Goal: Task Accomplishment & Management: Use online tool/utility

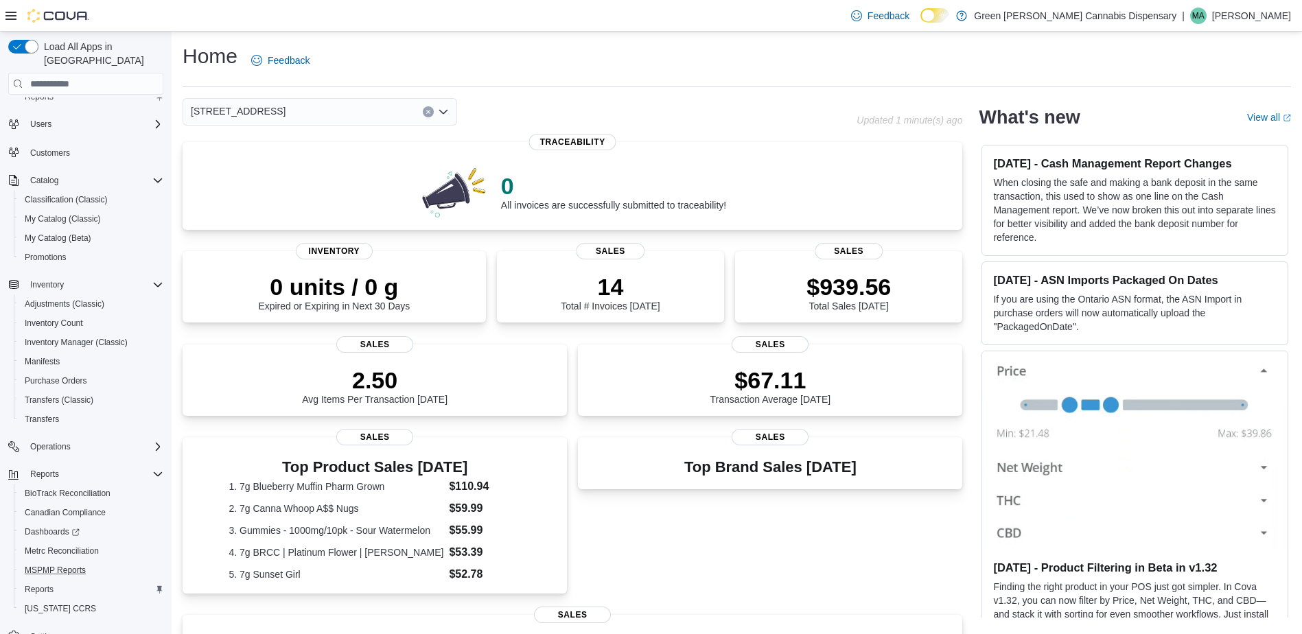
scroll to position [56, 0]
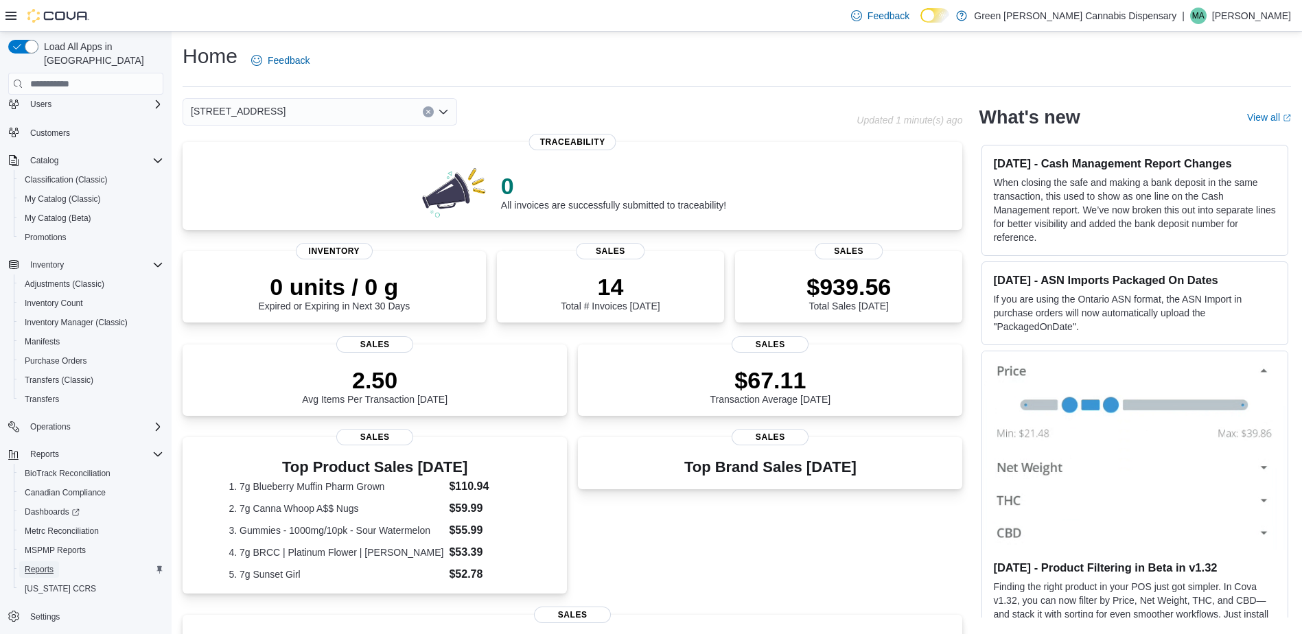
click at [43, 564] on span "Reports" at bounding box center [39, 569] width 29 height 11
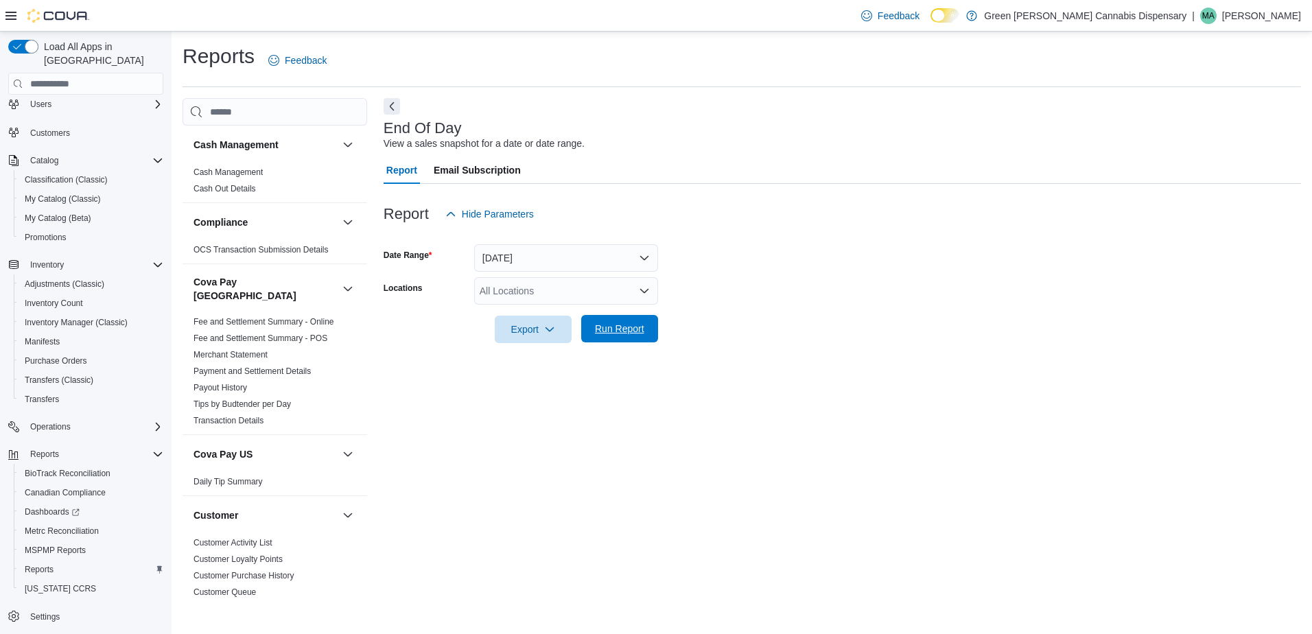
click at [628, 330] on span "Run Report" at bounding box center [619, 329] width 49 height 14
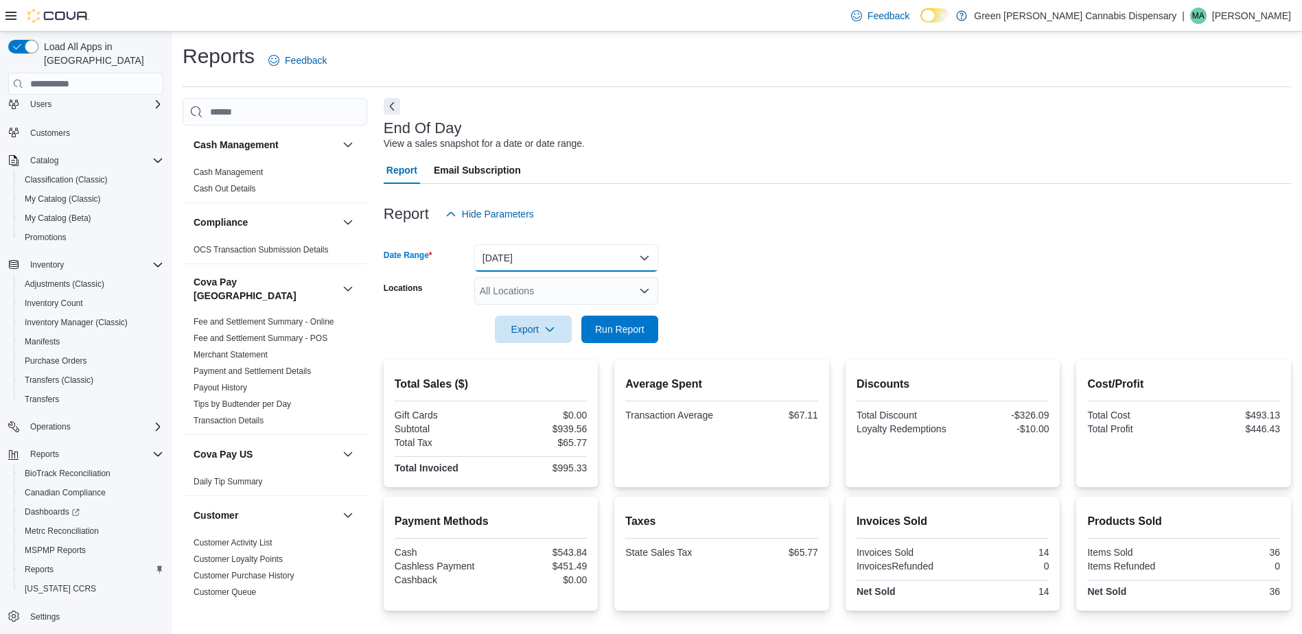
click at [647, 254] on button "[DATE]" at bounding box center [566, 257] width 184 height 27
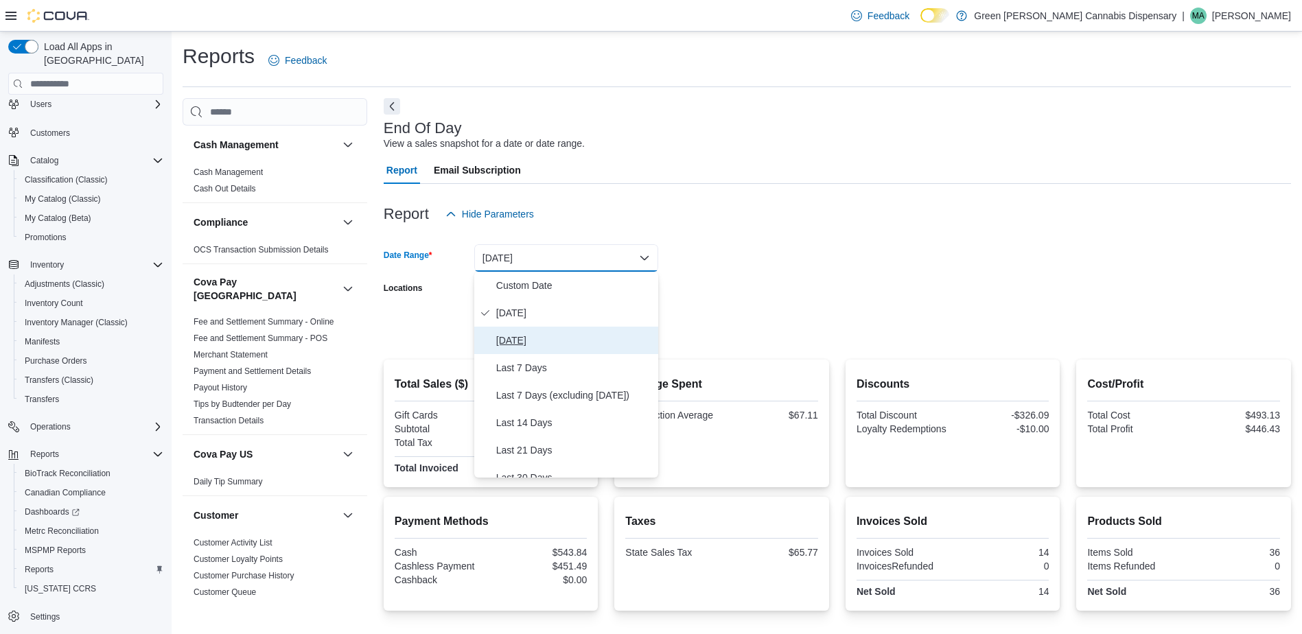
drag, startPoint x: 524, startPoint y: 336, endPoint x: 538, endPoint y: 336, distance: 13.7
click at [531, 336] on span "[DATE]" at bounding box center [574, 340] width 156 height 16
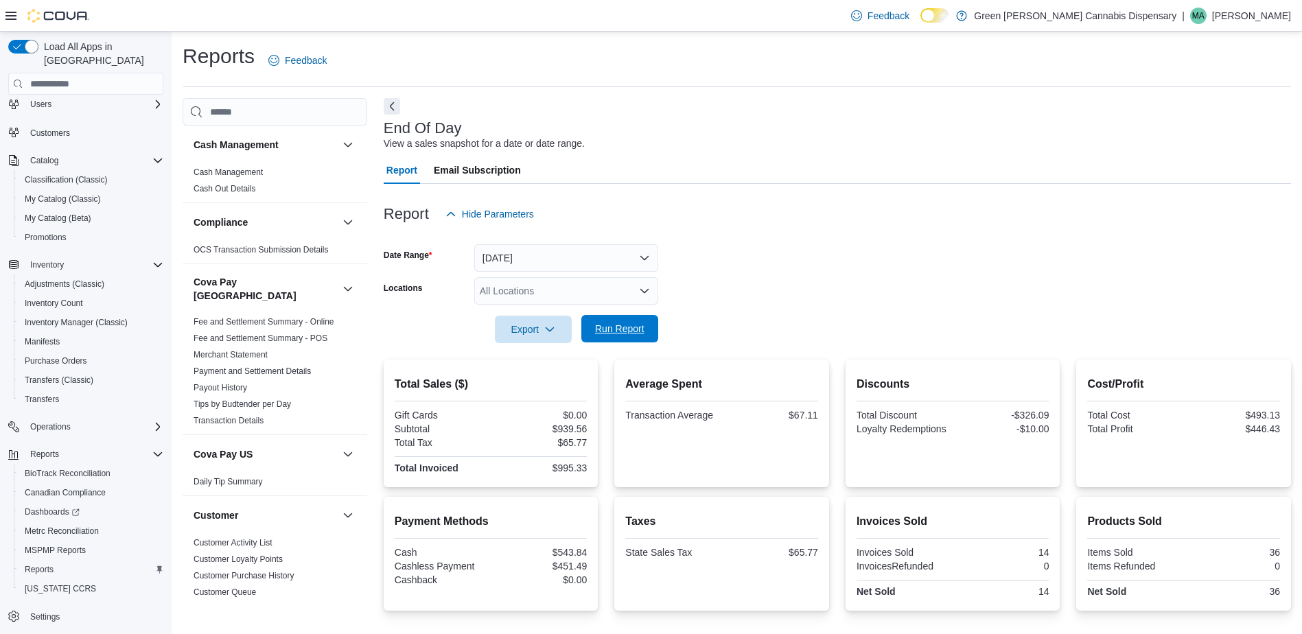
click at [628, 320] on span "Run Report" at bounding box center [619, 328] width 60 height 27
click at [649, 253] on button "[DATE]" at bounding box center [566, 257] width 184 height 27
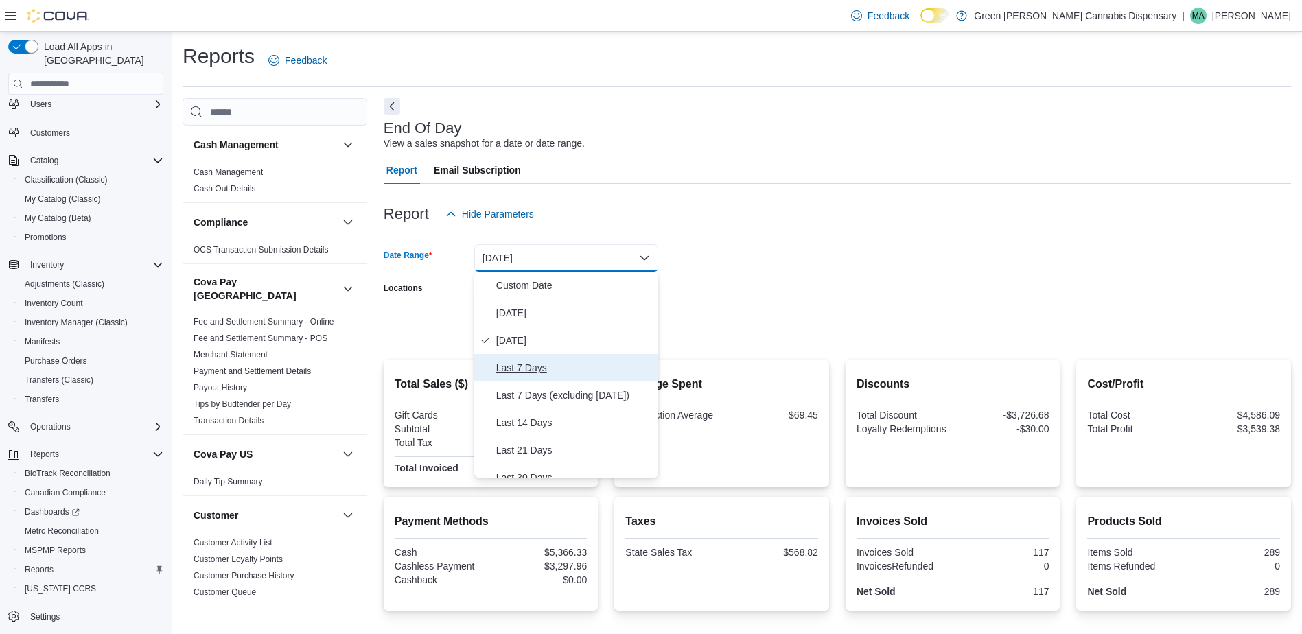
click at [598, 373] on span "Last 7 Days" at bounding box center [574, 368] width 156 height 16
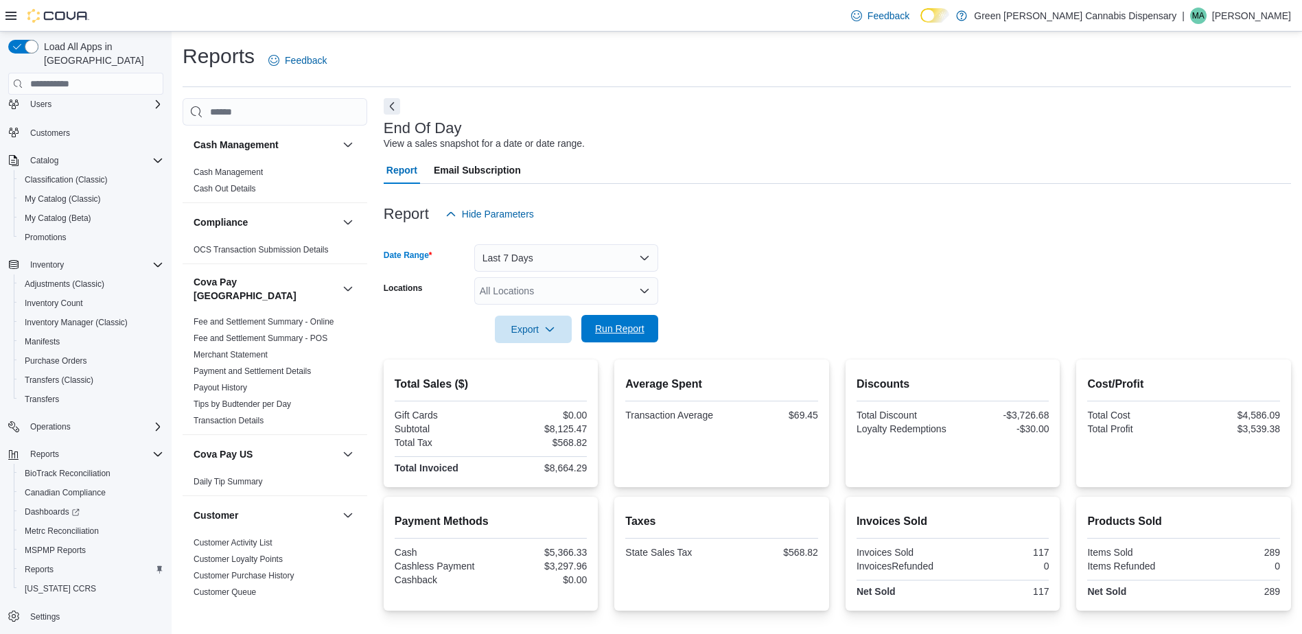
click at [626, 329] on span "Run Report" at bounding box center [619, 329] width 49 height 14
click at [650, 255] on button "Last 7 Days" at bounding box center [566, 257] width 184 height 27
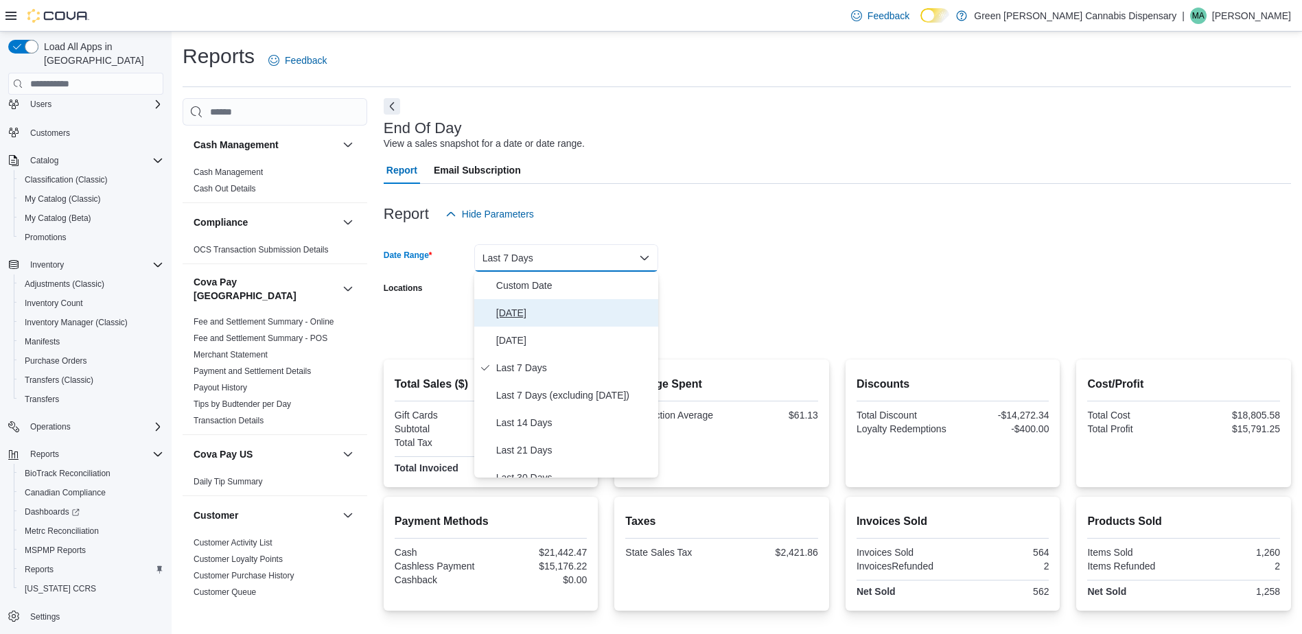
click at [598, 316] on span "[DATE]" at bounding box center [574, 313] width 156 height 16
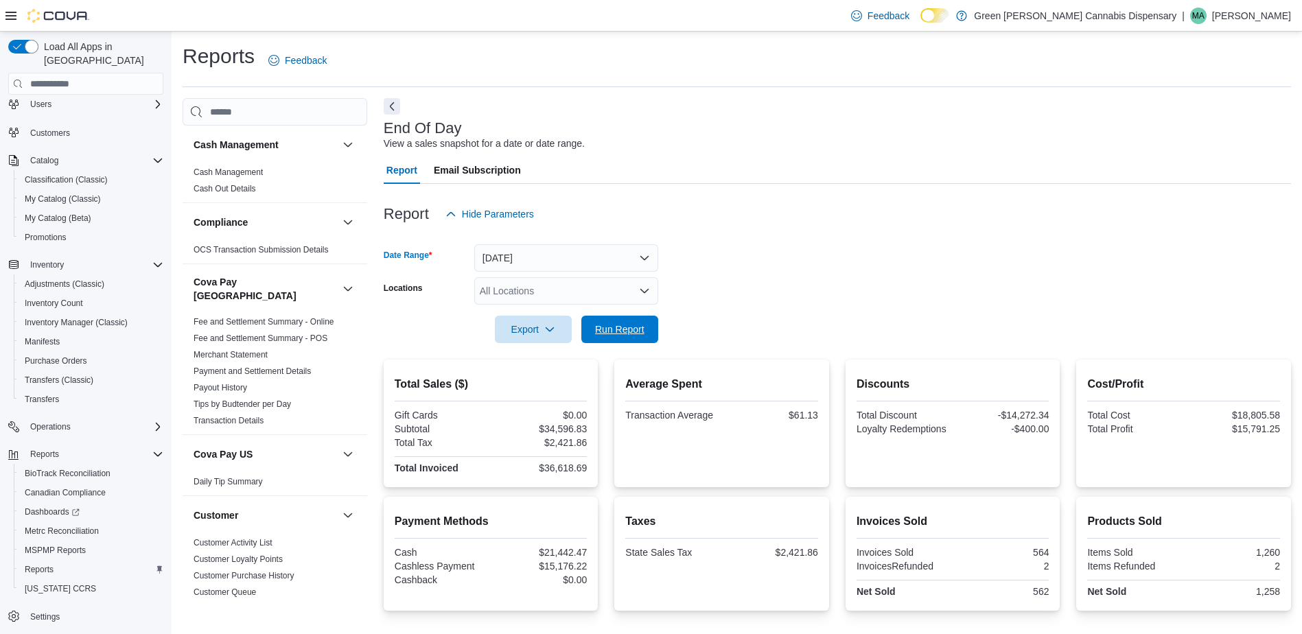
click at [638, 329] on span "Run Report" at bounding box center [619, 329] width 49 height 14
